Goal: Navigation & Orientation: Find specific page/section

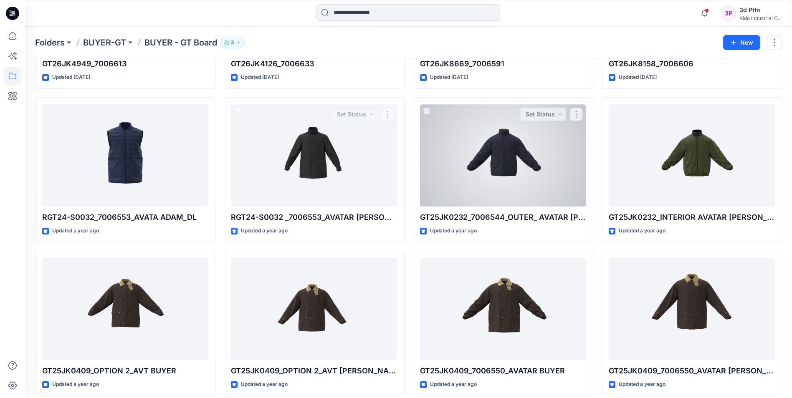
scroll to position [438, 0]
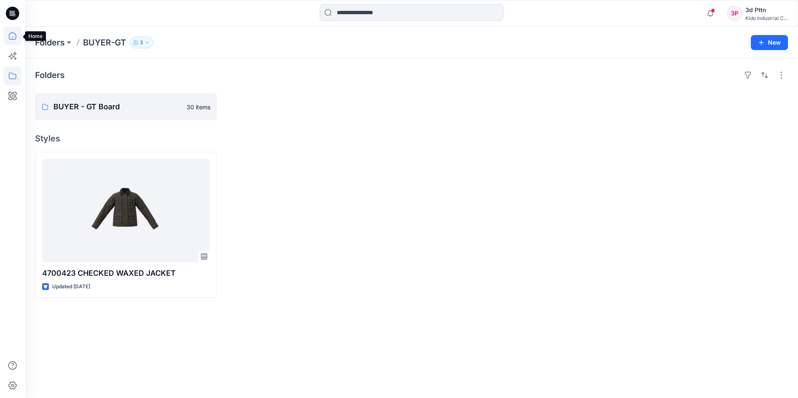
click at [10, 35] on icon at bounding box center [12, 36] width 18 height 18
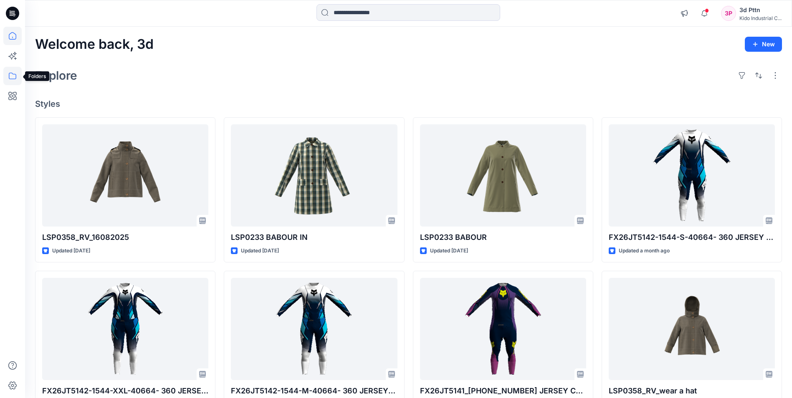
click at [13, 77] on icon at bounding box center [12, 76] width 18 height 18
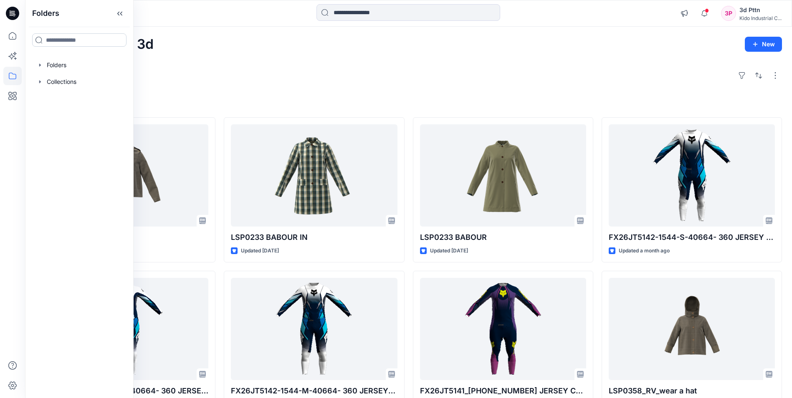
click at [76, 40] on input at bounding box center [79, 39] width 94 height 13
type input "**"
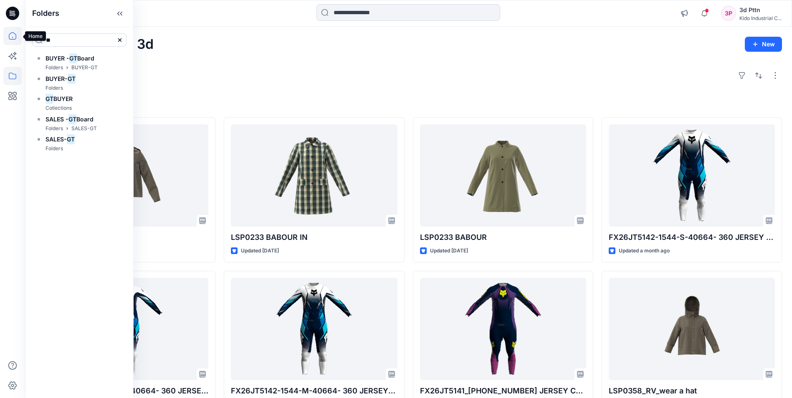
click at [12, 36] on icon at bounding box center [12, 36] width 18 height 18
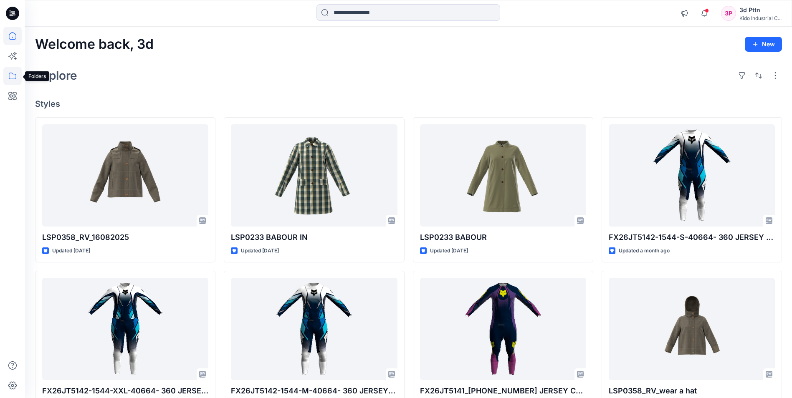
drag, startPoint x: 10, startPoint y: 77, endPoint x: 15, endPoint y: 81, distance: 5.6
click at [10, 77] on icon at bounding box center [12, 76] width 18 height 18
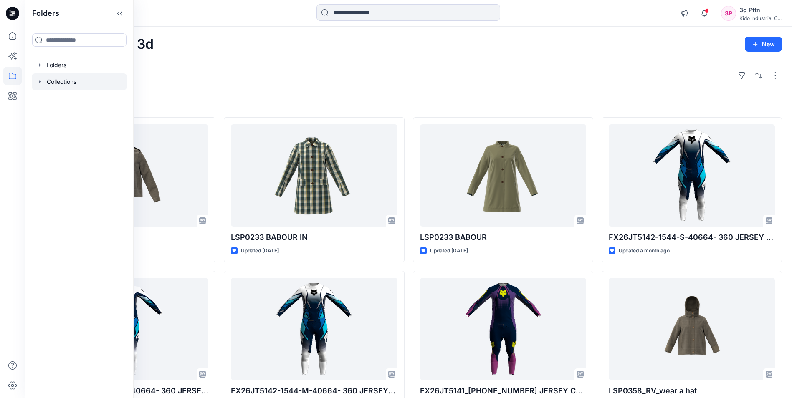
click at [83, 83] on div at bounding box center [79, 81] width 95 height 17
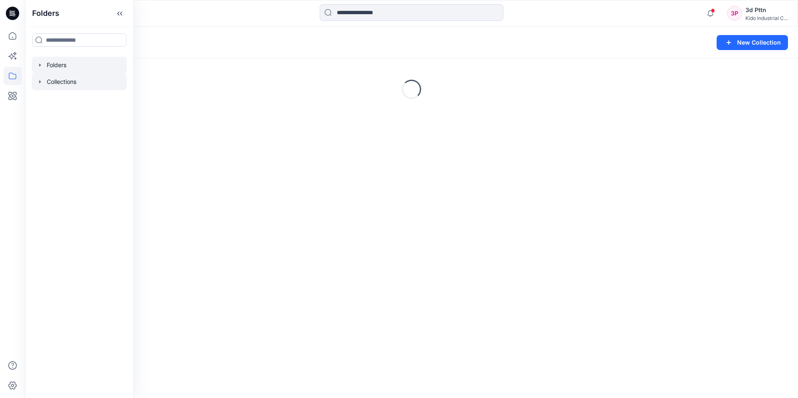
click at [73, 62] on div at bounding box center [79, 65] width 95 height 17
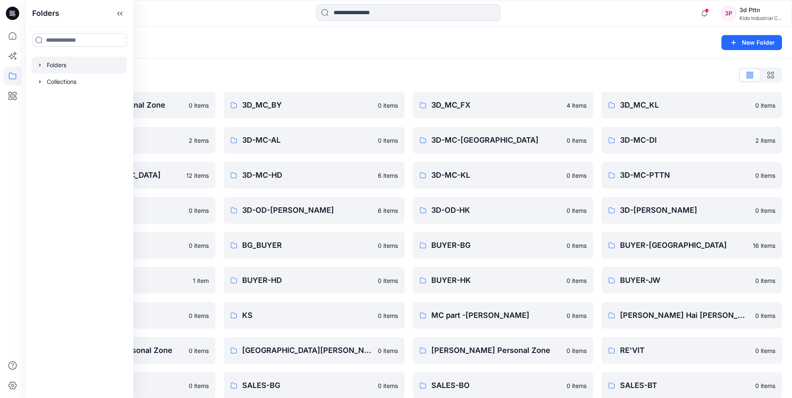
click at [349, 57] on div "Folders New Folder" at bounding box center [408, 43] width 767 height 32
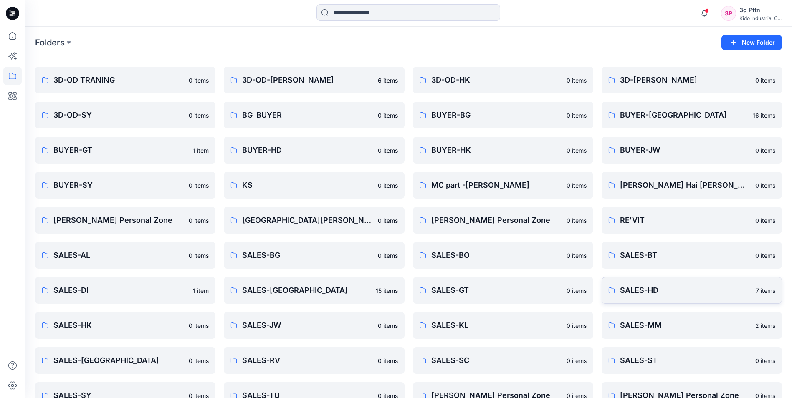
scroll to position [186, 0]
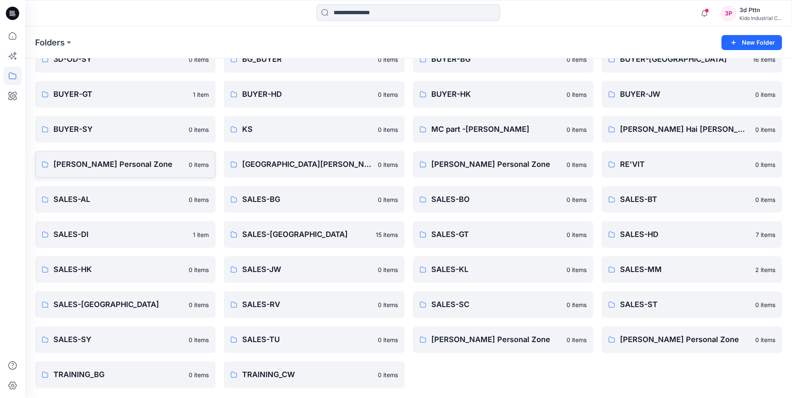
click at [110, 159] on p "[PERSON_NAME] Personal Zone" at bounding box center [118, 165] width 130 height 12
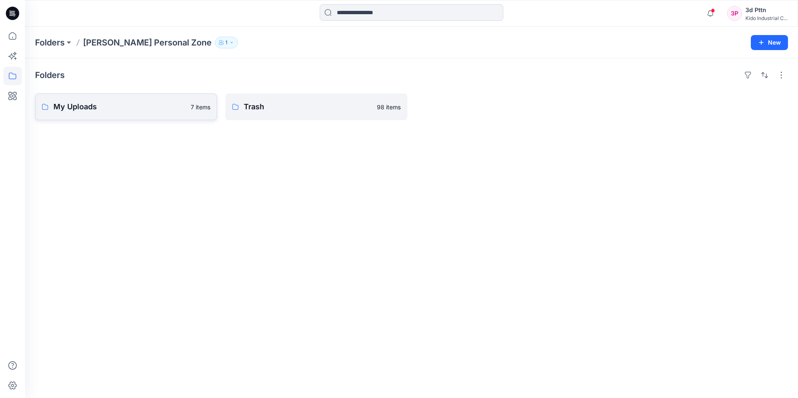
click at [126, 118] on link "My Uploads 7 items" at bounding box center [126, 107] width 182 height 27
click at [306, 114] on link "Trash 98 items" at bounding box center [316, 107] width 182 height 27
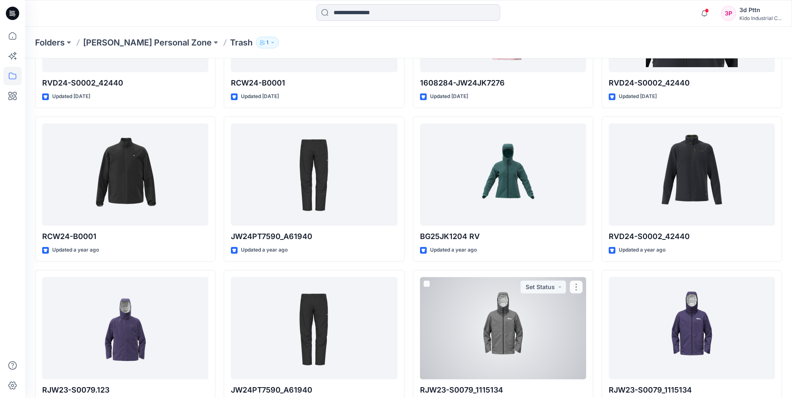
scroll to position [607, 0]
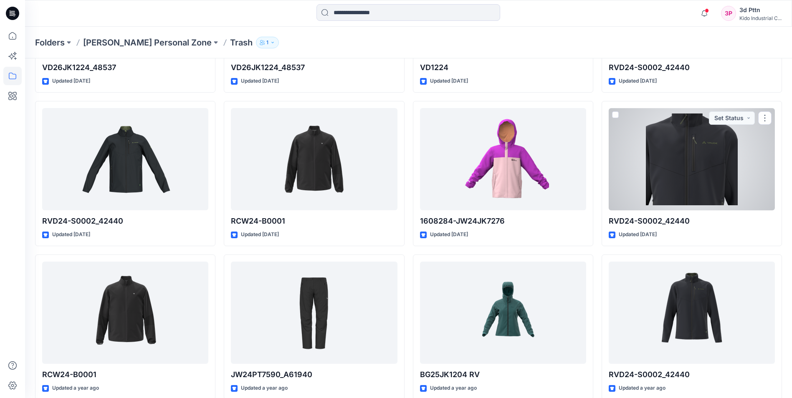
click at [675, 179] on div at bounding box center [692, 159] width 166 height 102
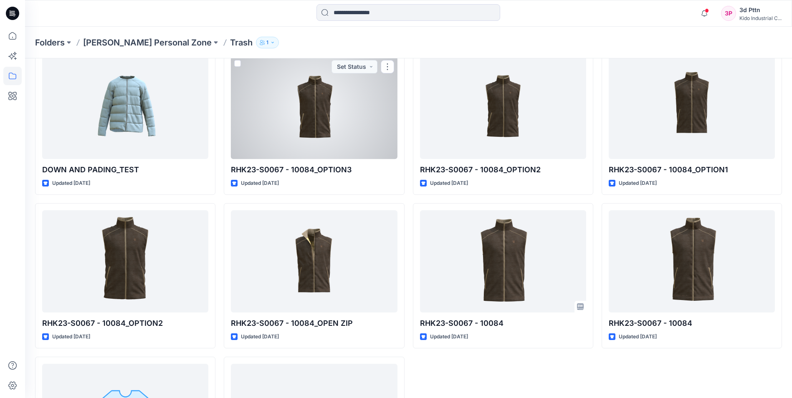
scroll to position [3538, 0]
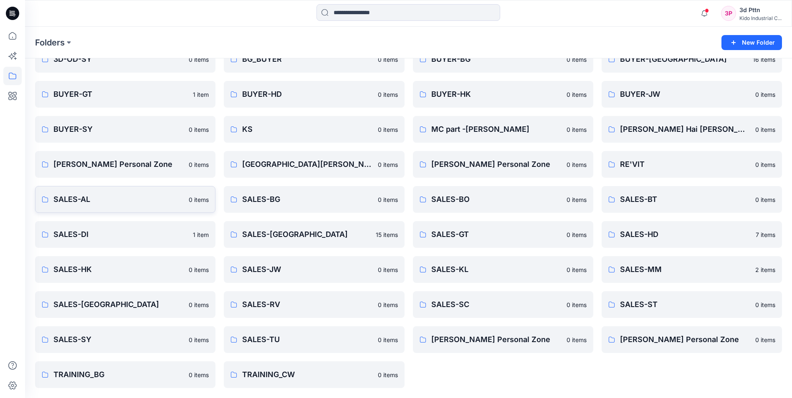
scroll to position [103, 0]
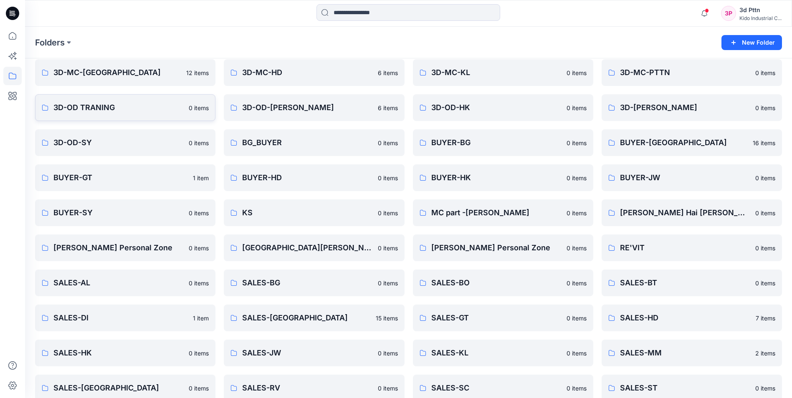
click at [124, 109] on p "3D-OD TRANING" at bounding box center [118, 108] width 130 height 12
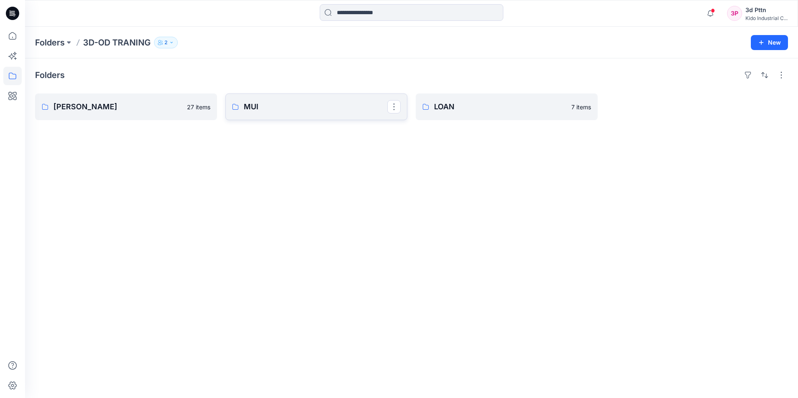
click at [296, 116] on link "MUI" at bounding box center [316, 107] width 182 height 27
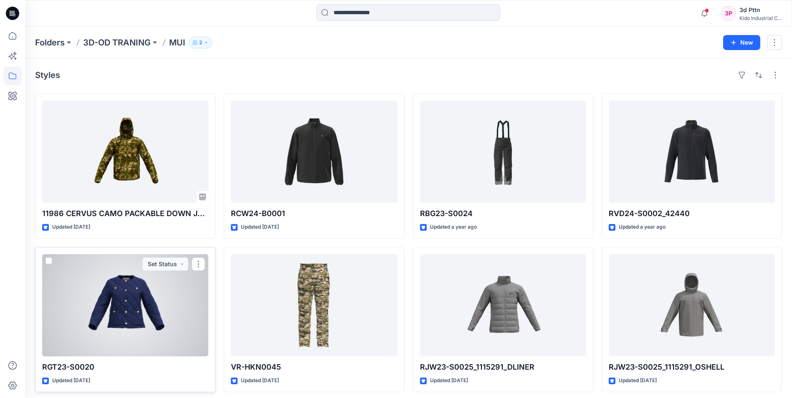
click at [169, 313] on div at bounding box center [125, 305] width 166 height 102
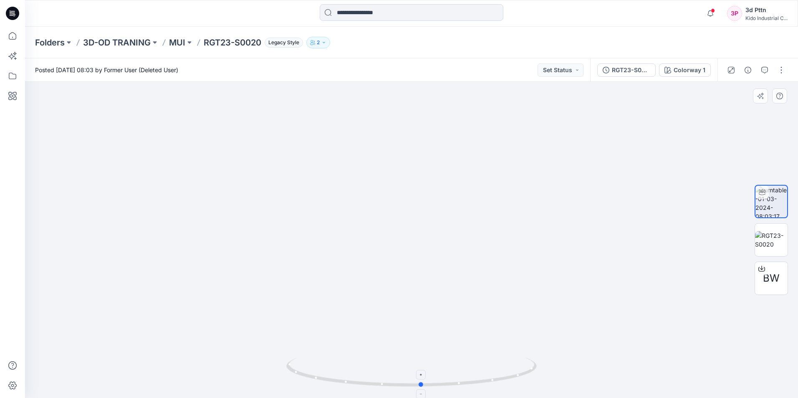
drag, startPoint x: 491, startPoint y: 385, endPoint x: 498, endPoint y: 377, distance: 11.8
click at [501, 382] on icon at bounding box center [412, 373] width 253 height 31
drag, startPoint x: 449, startPoint y: 267, endPoint x: 447, endPoint y: 215, distance: 51.8
drag, startPoint x: 488, startPoint y: 384, endPoint x: 469, endPoint y: 349, distance: 38.9
click at [469, 349] on div at bounding box center [411, 240] width 773 height 316
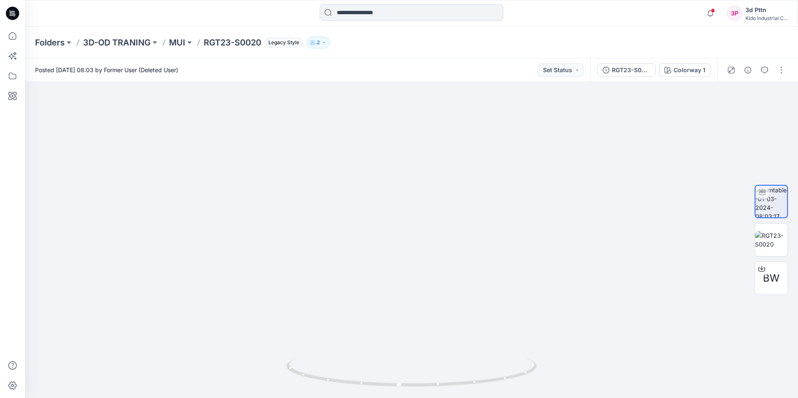
drag, startPoint x: 454, startPoint y: 222, endPoint x: 464, endPoint y: 420, distance: 197.7
drag, startPoint x: 471, startPoint y: 175, endPoint x: 476, endPoint y: 362, distance: 187.5
drag, startPoint x: 495, startPoint y: 384, endPoint x: 468, endPoint y: 386, distance: 27.2
click at [468, 386] on icon at bounding box center [412, 373] width 253 height 31
